Goal: Task Accomplishment & Management: Manage account settings

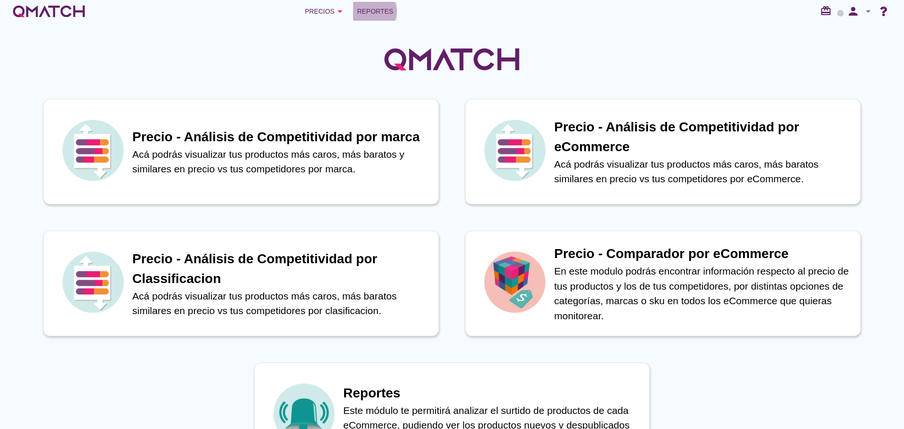
click at [379, 11] on span "Reportes" at bounding box center [375, 11] width 36 height 11
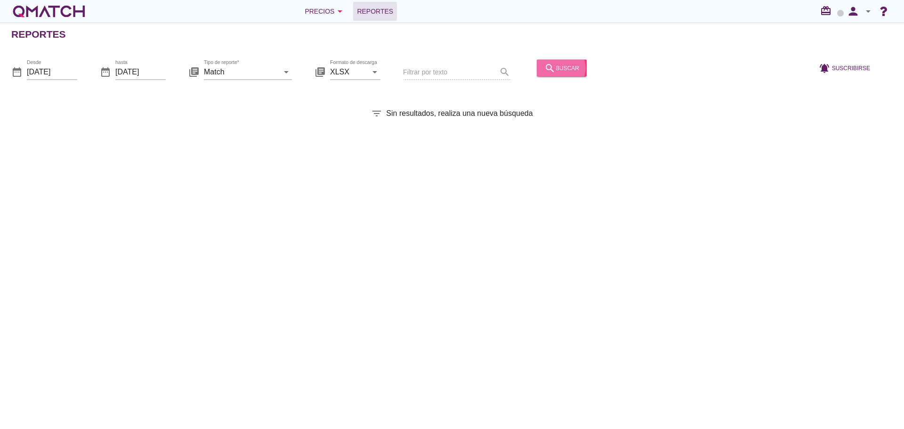
click at [564, 73] on div "search buscar" at bounding box center [561, 67] width 35 height 11
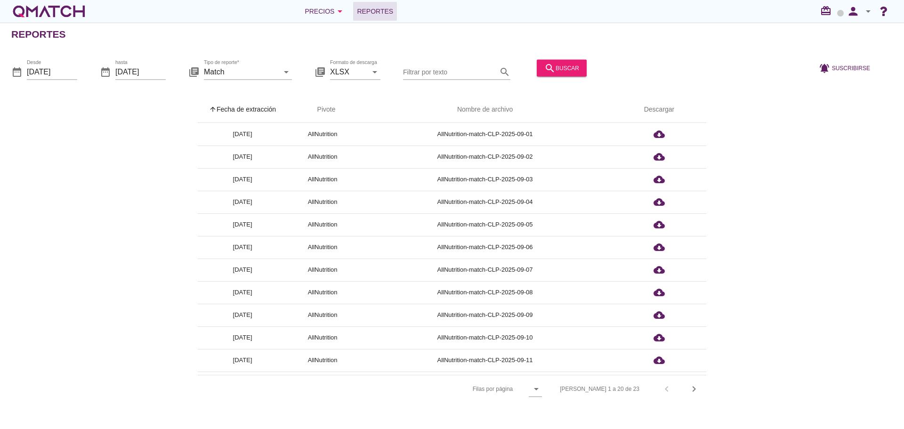
click at [250, 116] on th "arrow_upward Fecha de extracción" at bounding box center [242, 110] width 89 height 26
click at [847, 13] on icon "person" at bounding box center [853, 11] width 19 height 13
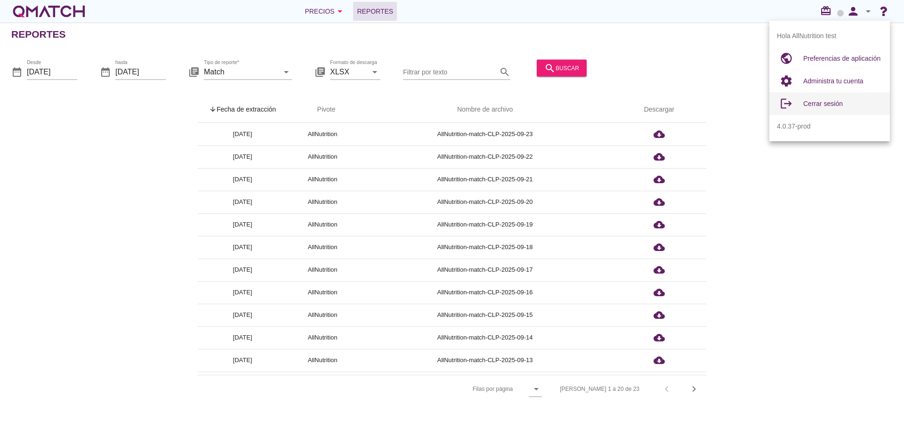
click at [821, 102] on span "Cerrar sesión" at bounding box center [823, 104] width 40 height 8
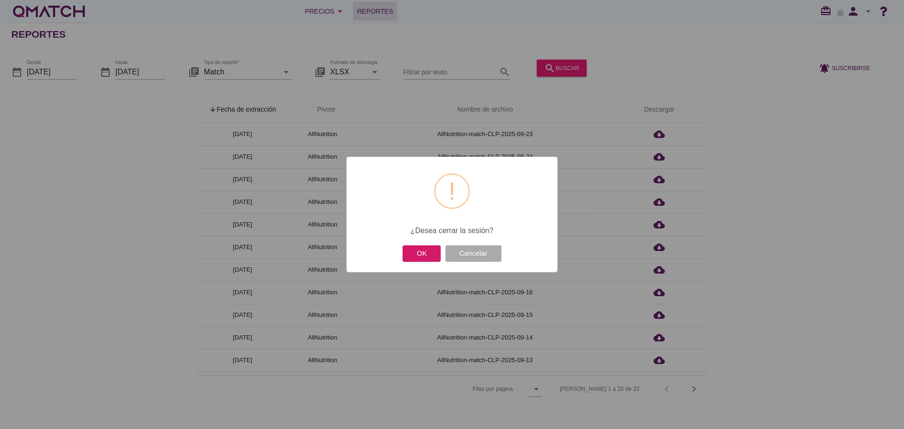
click at [409, 256] on button "OK" at bounding box center [422, 253] width 38 height 16
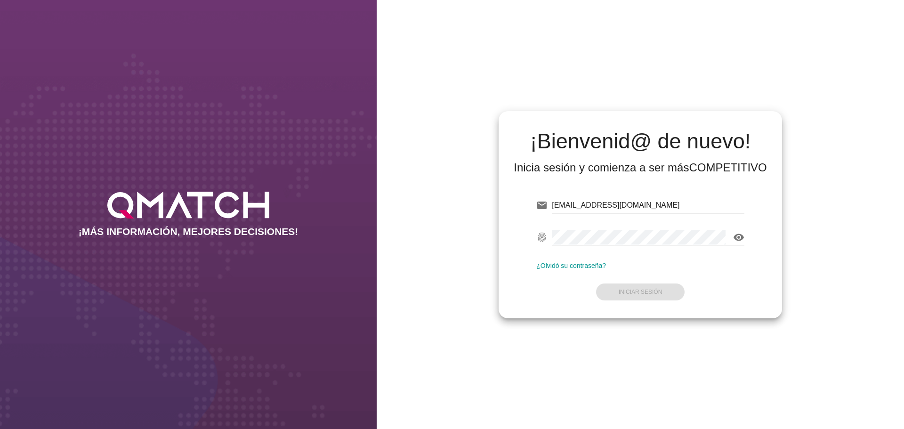
click at [674, 201] on input "[EMAIL_ADDRESS][DOMAIN_NAME]" at bounding box center [648, 205] width 193 height 15
type input "[EMAIL_ADDRESS][DOMAIN_NAME]"
click at [650, 290] on strong "Iniciar Sesión" at bounding box center [641, 292] width 44 height 7
